Goal: Information Seeking & Learning: Find specific fact

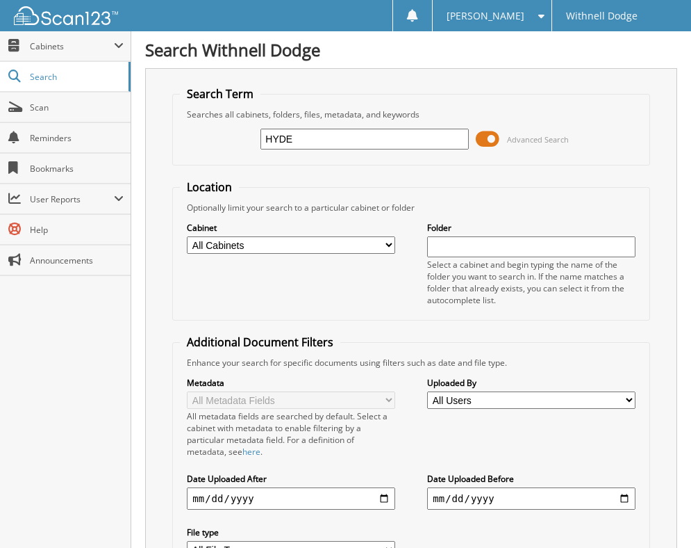
type input "HYDE"
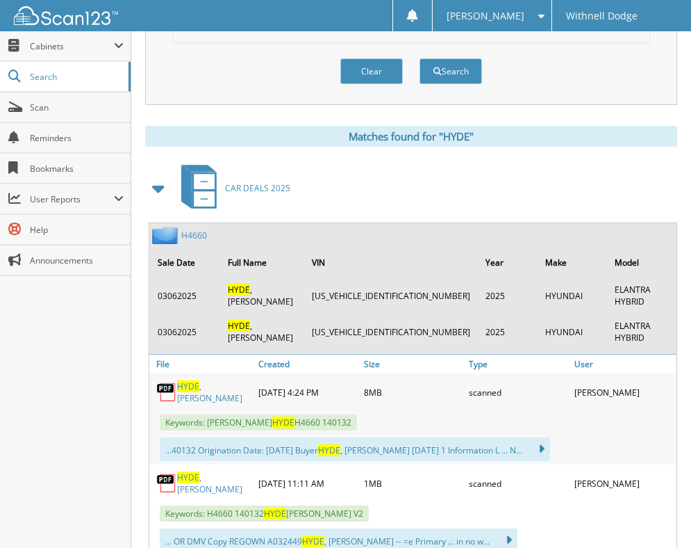
scroll to position [556, 0]
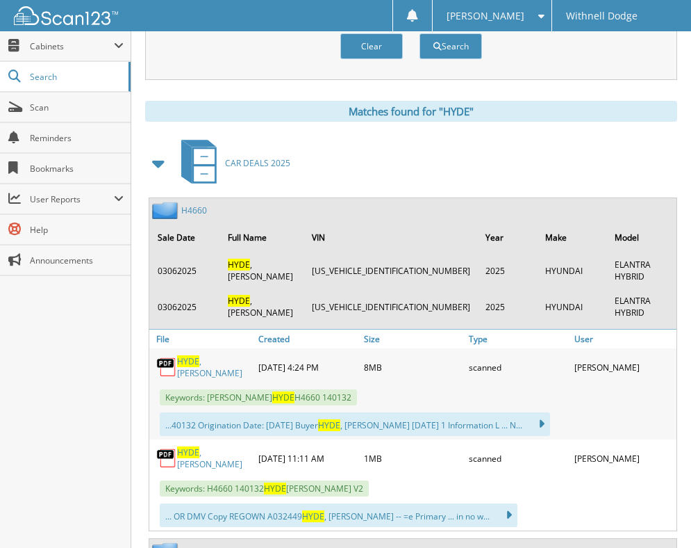
click at [211, 355] on link "HYDE , WENDY" at bounding box center [214, 367] width 74 height 24
